Goal: Understand process/instructions: Learn how to perform a task or action

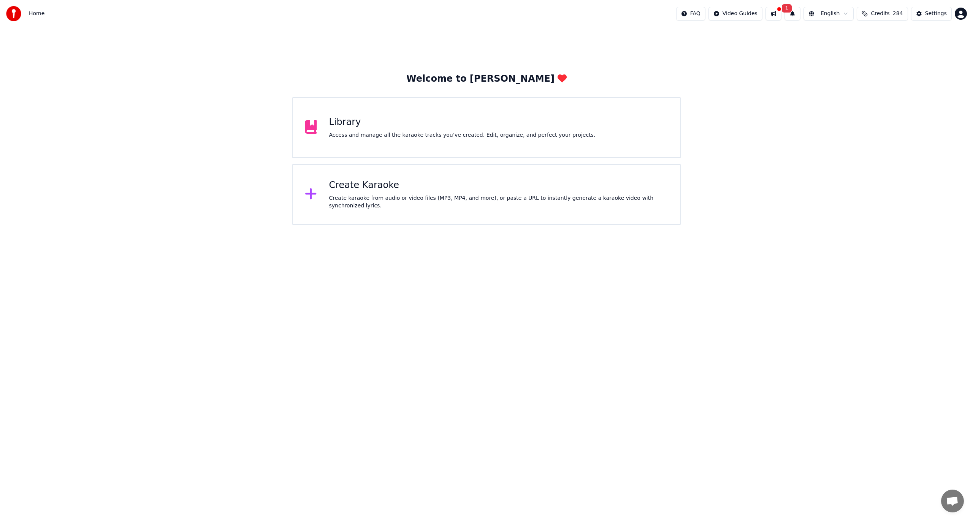
click at [782, 13] on button at bounding box center [774, 14] width 16 height 14
click at [725, 61] on div "Welcome to Youka Library Access and manage all the karaoke tracks you’ve create…" at bounding box center [486, 126] width 973 height 198
click at [782, 15] on button at bounding box center [774, 14] width 16 height 14
click at [782, 14] on button at bounding box center [774, 14] width 16 height 14
click at [801, 15] on button "1" at bounding box center [793, 14] width 16 height 14
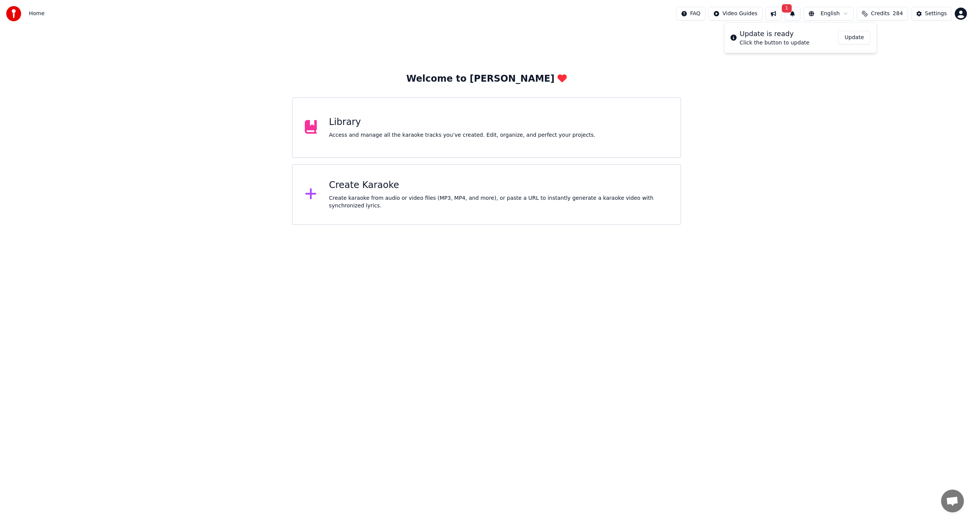
click at [857, 35] on button "Update" at bounding box center [854, 38] width 32 height 14
click at [743, 15] on html "Home FAQ Video Guides English Credits 284 Settings Welcome to Youka Library Acc…" at bounding box center [486, 112] width 973 height 225
click at [757, 43] on div "Lyrics Sync Guide" at bounding box center [748, 42] width 53 height 12
click at [478, 213] on div "Create Karaoke Create karaoke from audio or video files (MP3, MP4, and more), o…" at bounding box center [486, 194] width 389 height 61
